Goal: Communication & Community: Ask a question

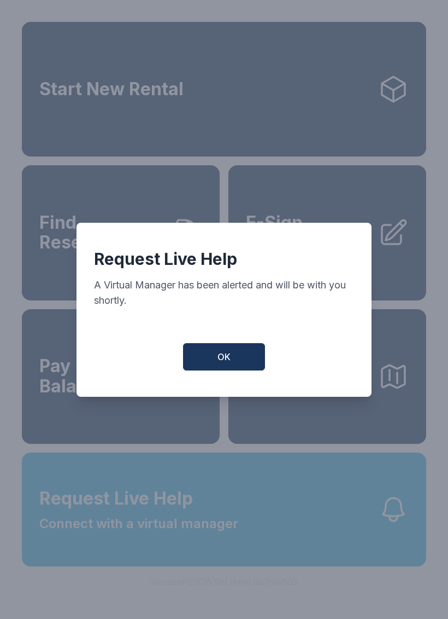
click at [253, 370] on button "OK" at bounding box center [224, 356] width 82 height 27
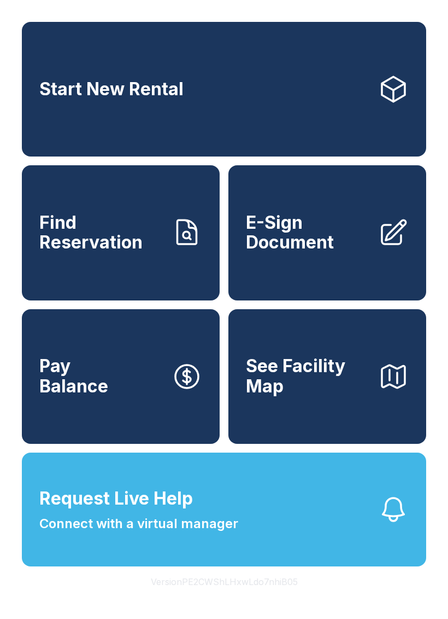
click at [205, 533] on span "Connect with a virtual manager" at bounding box center [138, 524] width 199 height 20
click at [185, 566] on button "Request Live Help Connect with a virtual manager" at bounding box center [224, 509] width 405 height 114
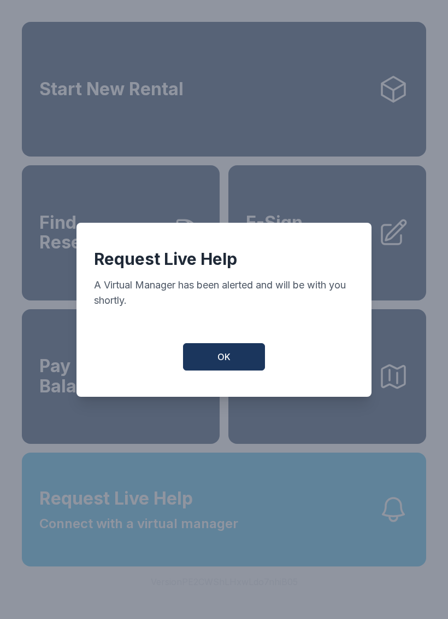
click at [234, 370] on button "OK" at bounding box center [224, 356] width 82 height 27
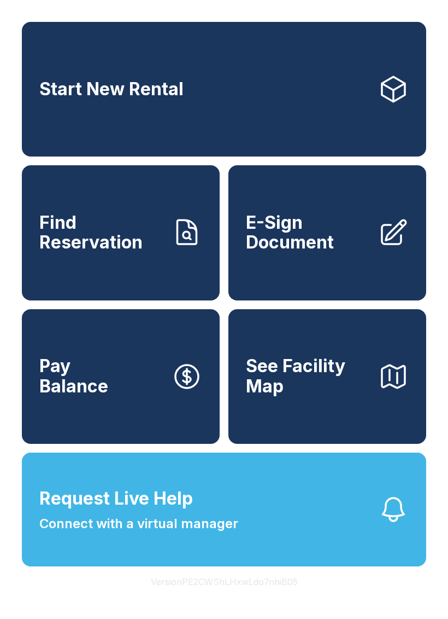
click at [234, 370] on button "See Facility Map" at bounding box center [328, 376] width 198 height 135
click at [151, 533] on span "Connect with a virtual manager" at bounding box center [138, 524] width 199 height 20
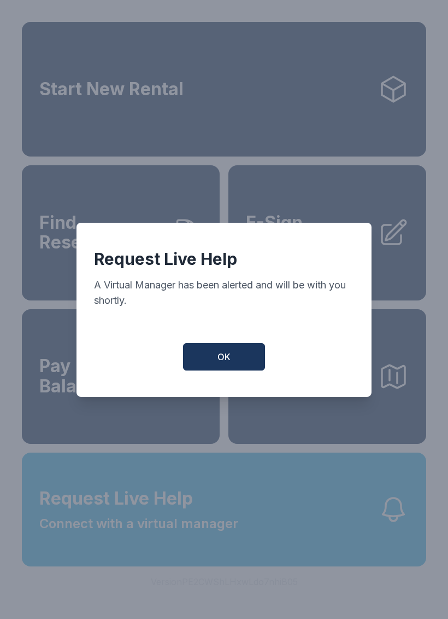
click at [243, 370] on button "OK" at bounding box center [224, 356] width 82 height 27
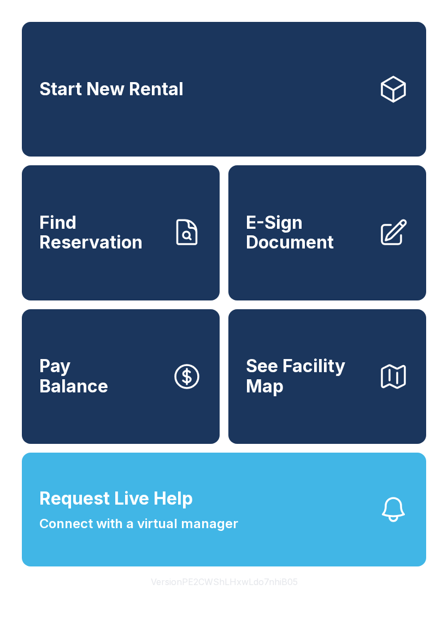
click at [203, 533] on span "Request Live Help Connect with a virtual manager" at bounding box center [138, 509] width 199 height 48
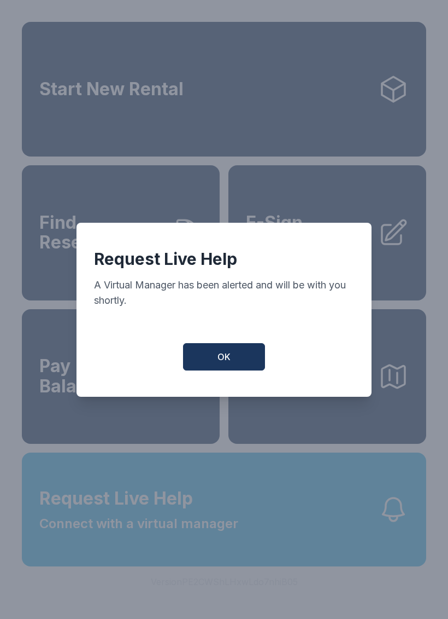
click at [229, 363] on span "OK" at bounding box center [224, 356] width 13 height 13
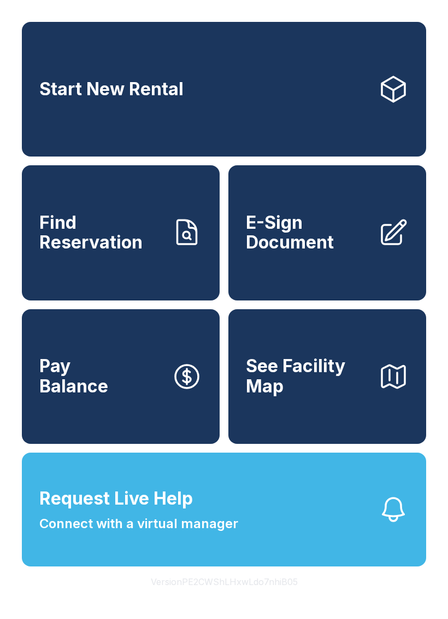
click at [241, 566] on button "Request Live Help Connect with a virtual manager" at bounding box center [224, 509] width 405 height 114
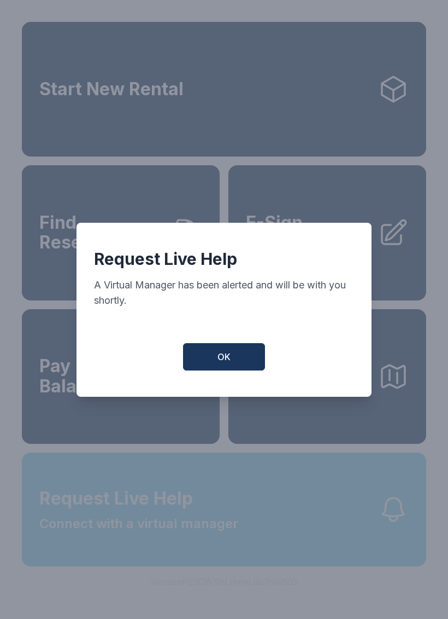
click at [240, 581] on div "Request Live Help A Virtual Manager has been alerted and will be with you short…" at bounding box center [224, 309] width 448 height 619
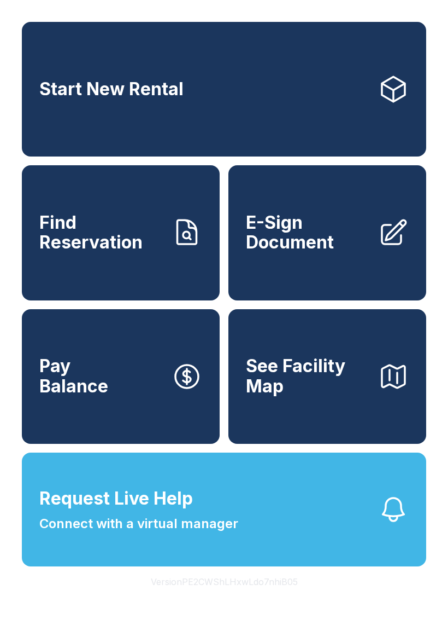
click at [217, 533] on span "Connect with a virtual manager" at bounding box center [138, 524] width 199 height 20
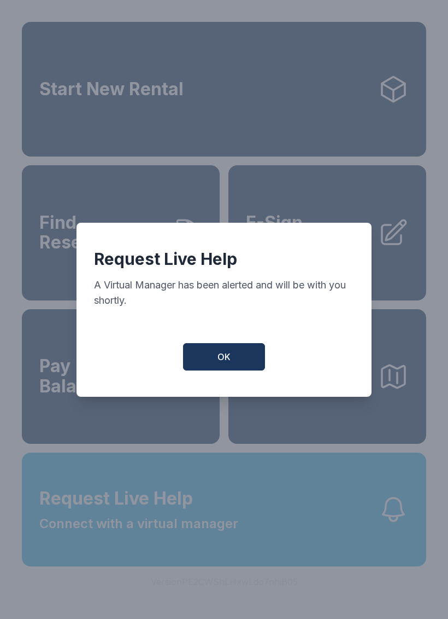
click at [247, 362] on button "OK" at bounding box center [224, 356] width 82 height 27
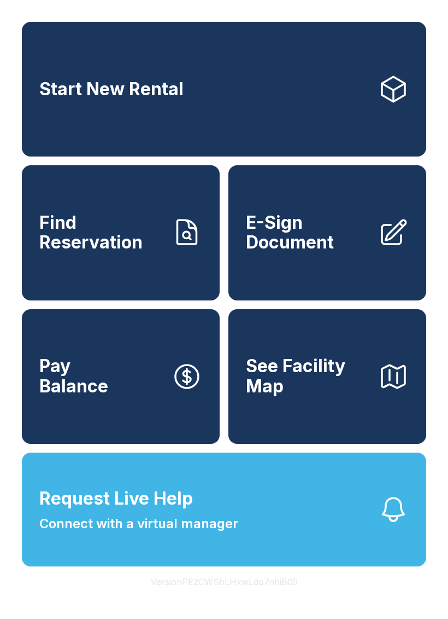
click at [341, 560] on button "Request Live Help Connect with a virtual manager" at bounding box center [224, 509] width 405 height 114
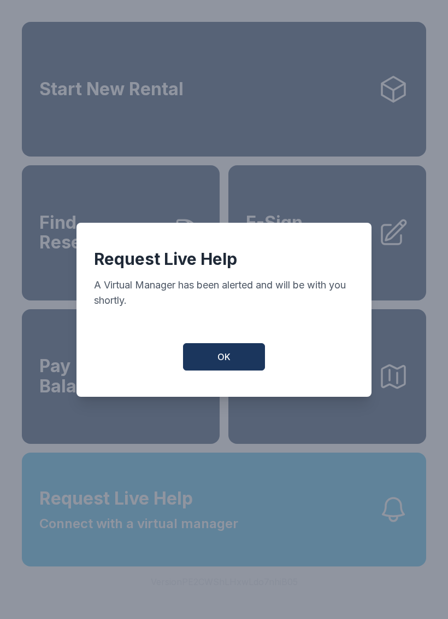
click at [251, 370] on button "OK" at bounding box center [224, 356] width 82 height 27
